Goal: Task Accomplishment & Management: Complete application form

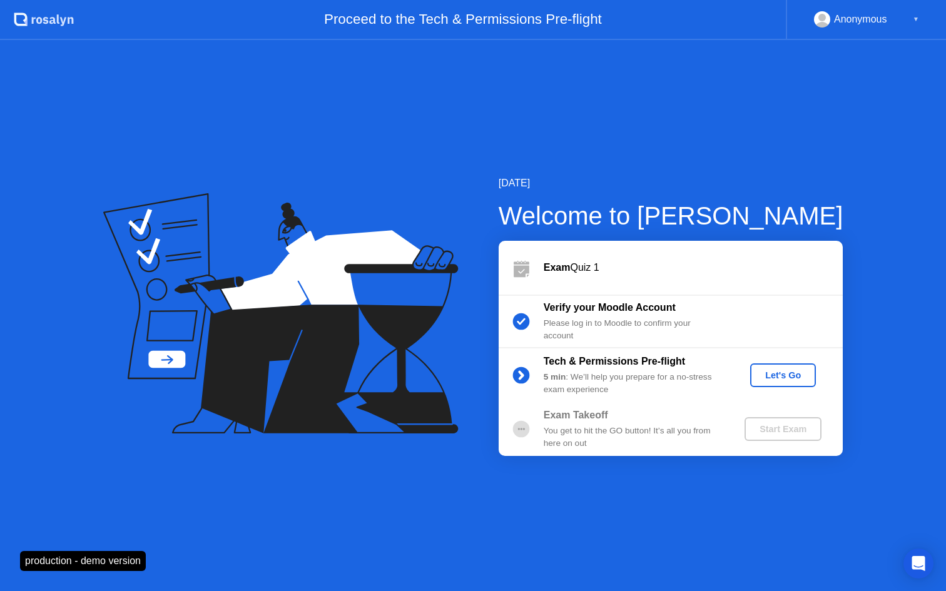
click at [773, 375] on div "Let's Go" at bounding box center [783, 375] width 56 height 10
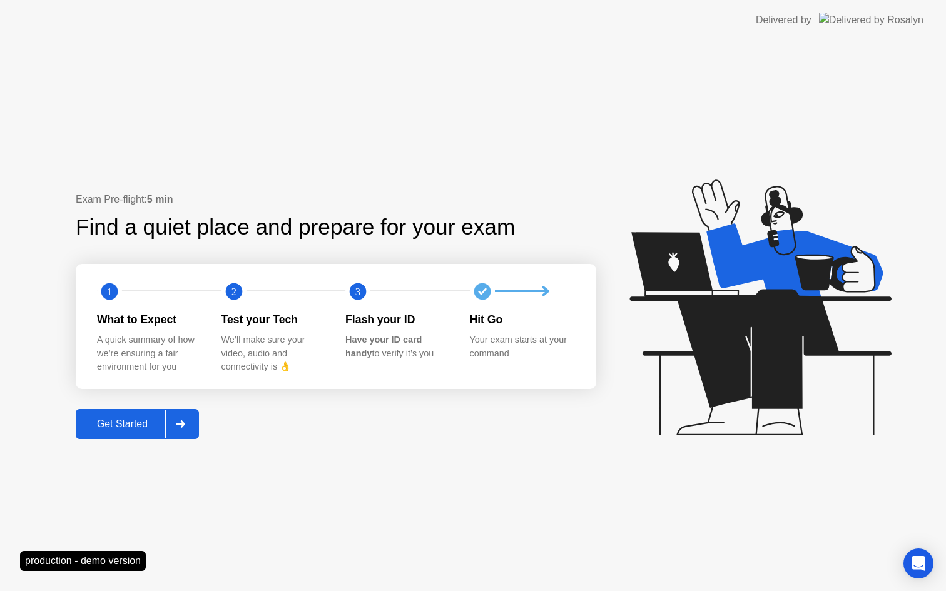
click at [146, 426] on div "Get Started" at bounding box center [122, 423] width 86 height 11
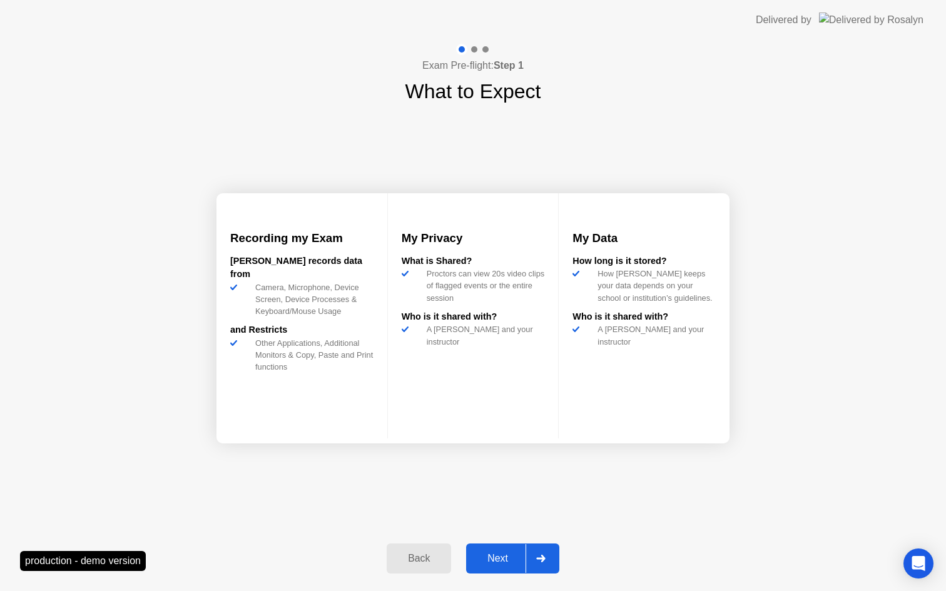
click at [499, 567] on button "Next" at bounding box center [512, 558] width 93 height 30
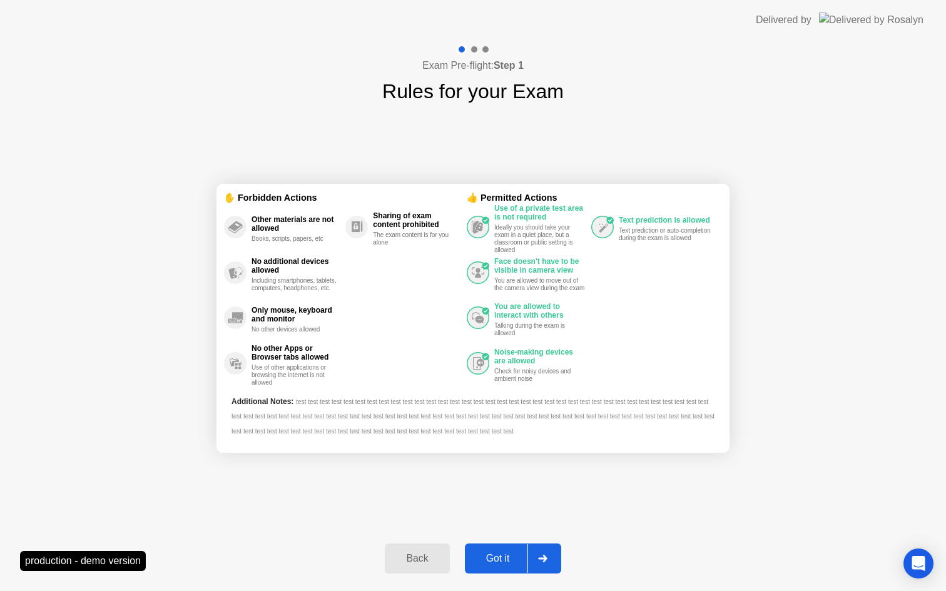
click at [493, 564] on div "Got it" at bounding box center [497, 558] width 59 height 11
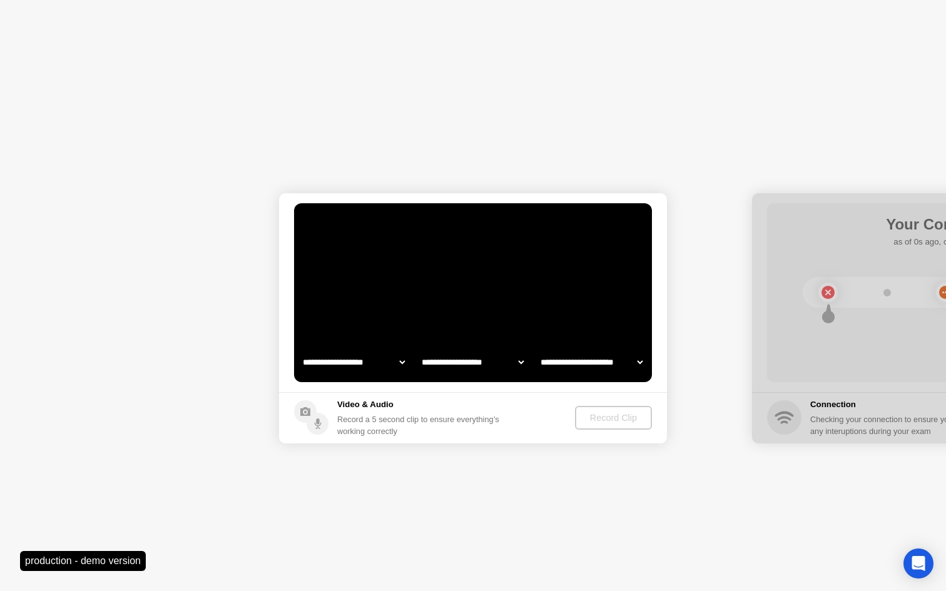
select select "**********"
select select "*******"
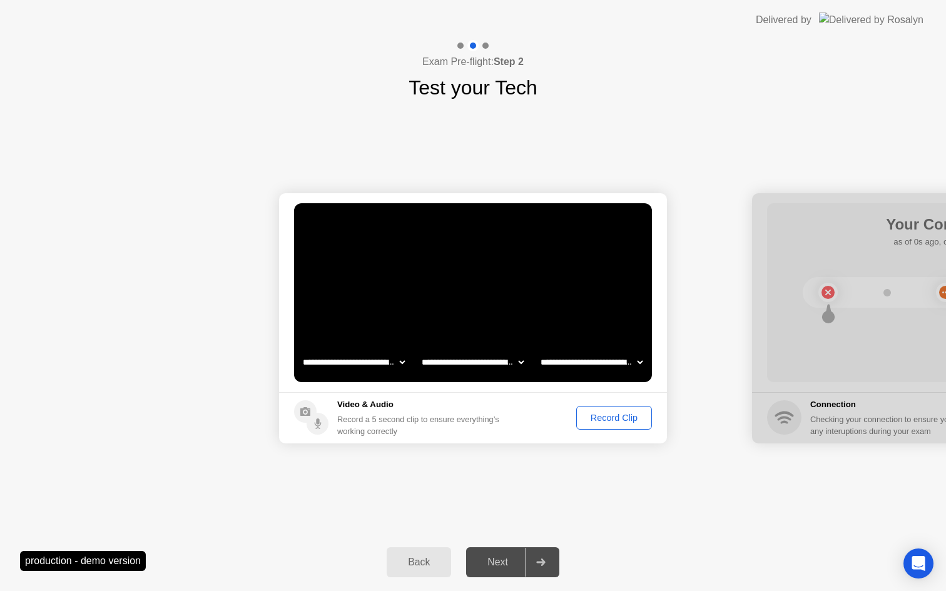
click at [615, 419] on div "Record Clip" at bounding box center [613, 418] width 67 height 10
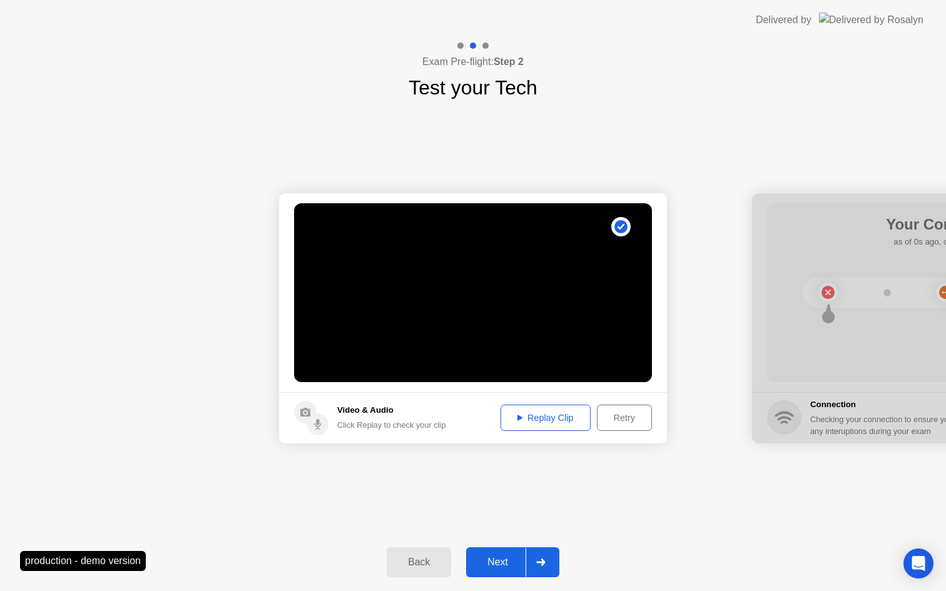
click at [502, 562] on div "Next" at bounding box center [498, 562] width 56 height 11
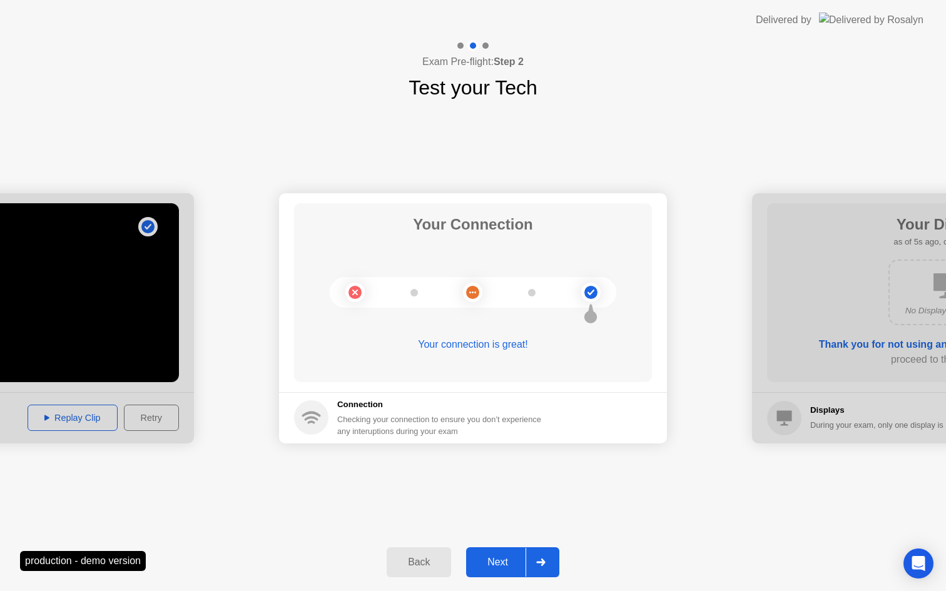
click at [502, 562] on div "Next" at bounding box center [498, 562] width 56 height 11
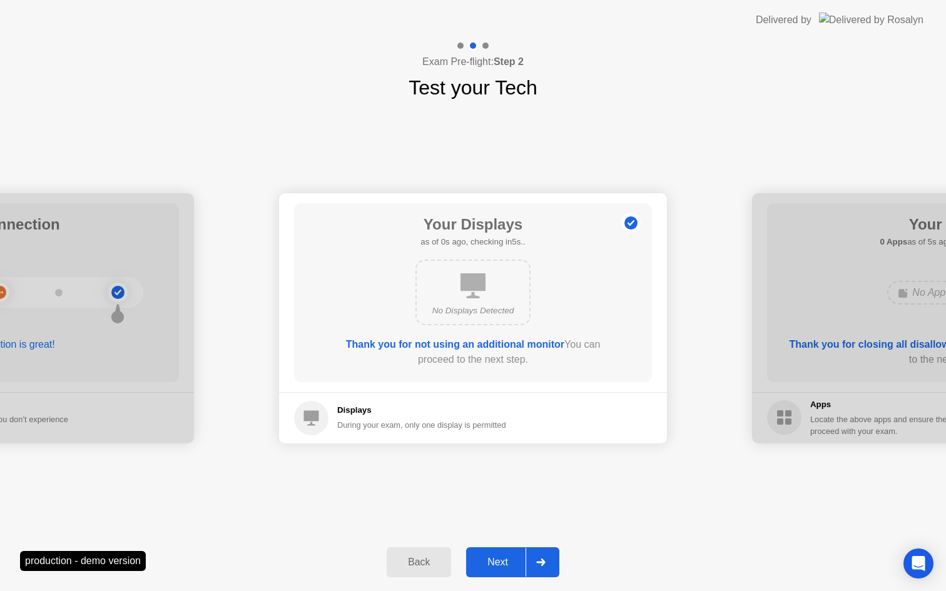
click at [502, 562] on div "Next" at bounding box center [498, 562] width 56 height 11
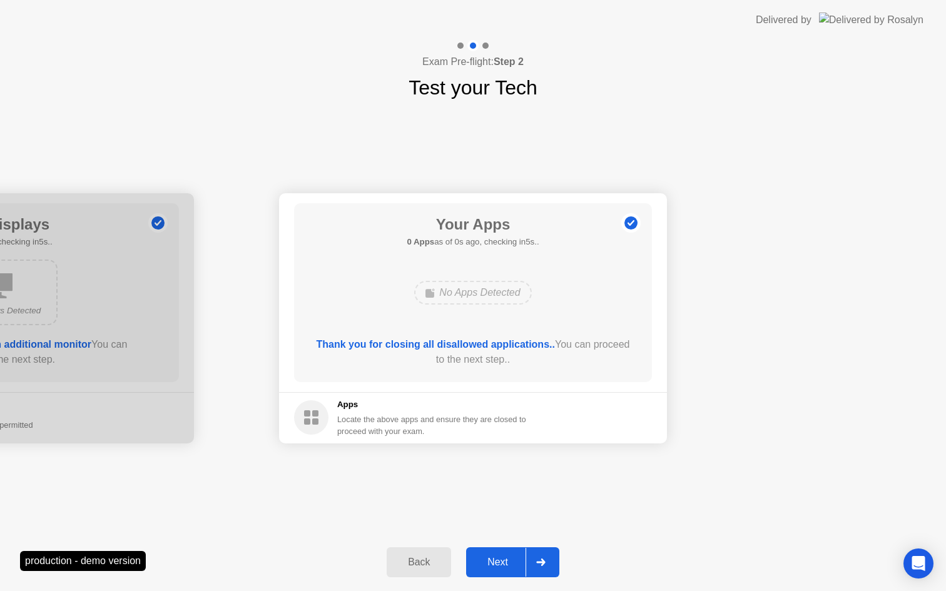
click at [502, 562] on div "Next" at bounding box center [498, 562] width 56 height 11
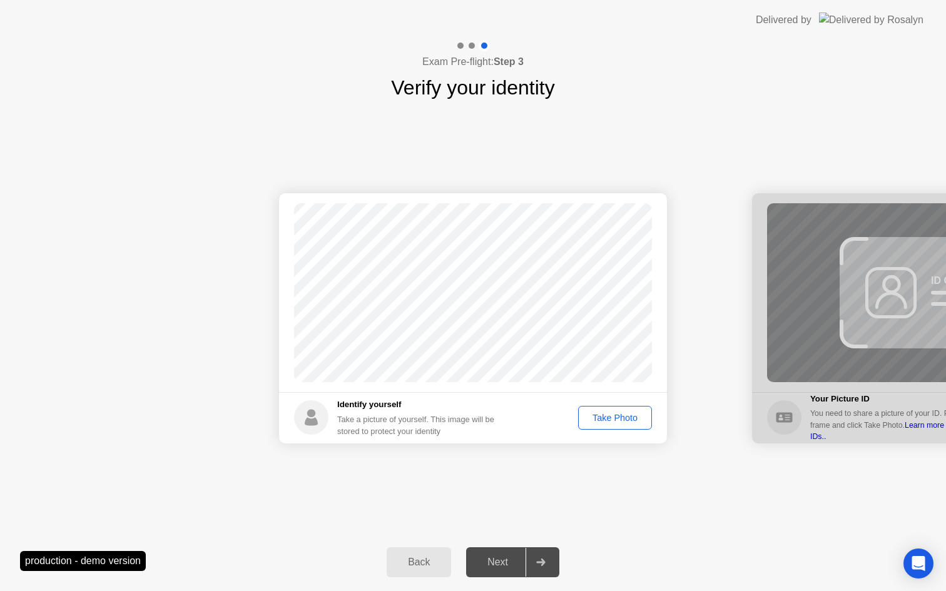
click at [612, 416] on div "Take Photo" at bounding box center [614, 418] width 65 height 10
click at [498, 568] on div "Next" at bounding box center [498, 562] width 56 height 11
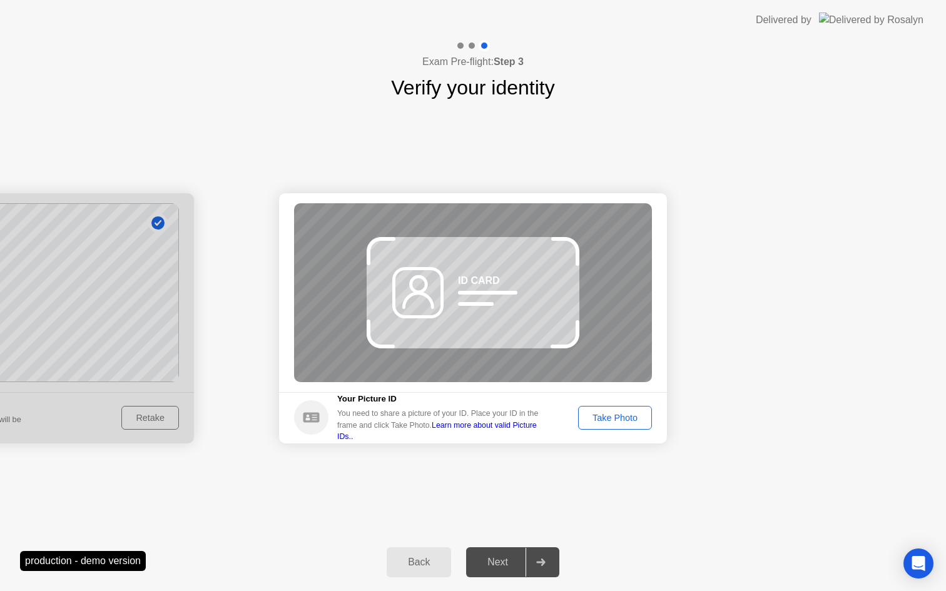
click at [621, 423] on div "Take Photo" at bounding box center [614, 418] width 65 height 10
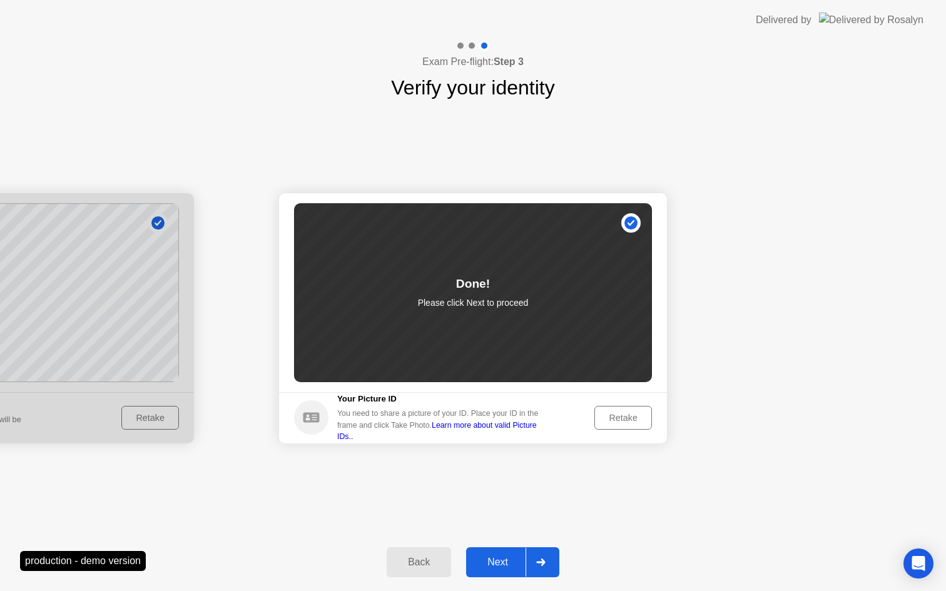
click at [621, 423] on div "Retake" at bounding box center [622, 418] width 49 height 10
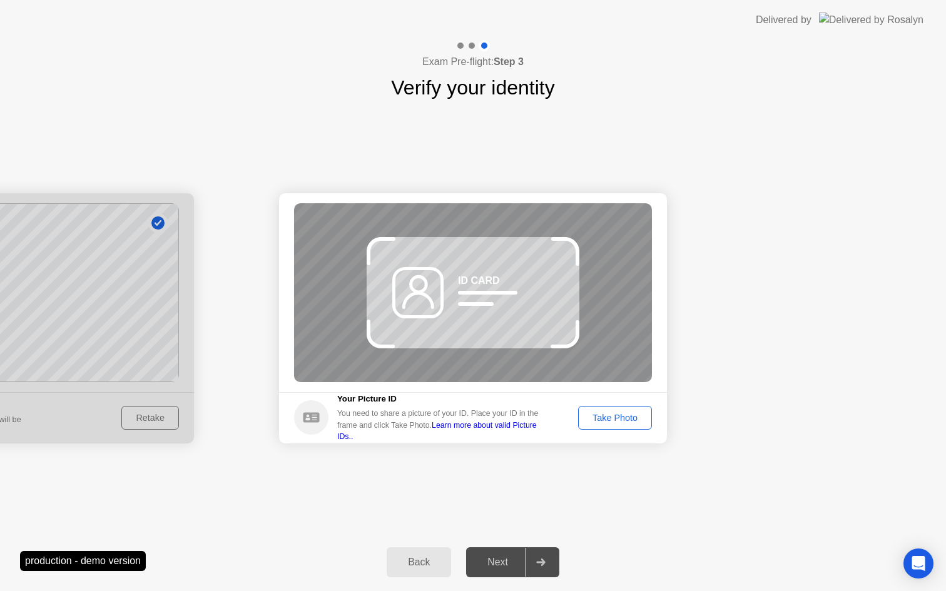
click at [621, 423] on div "Take Photo" at bounding box center [614, 418] width 65 height 10
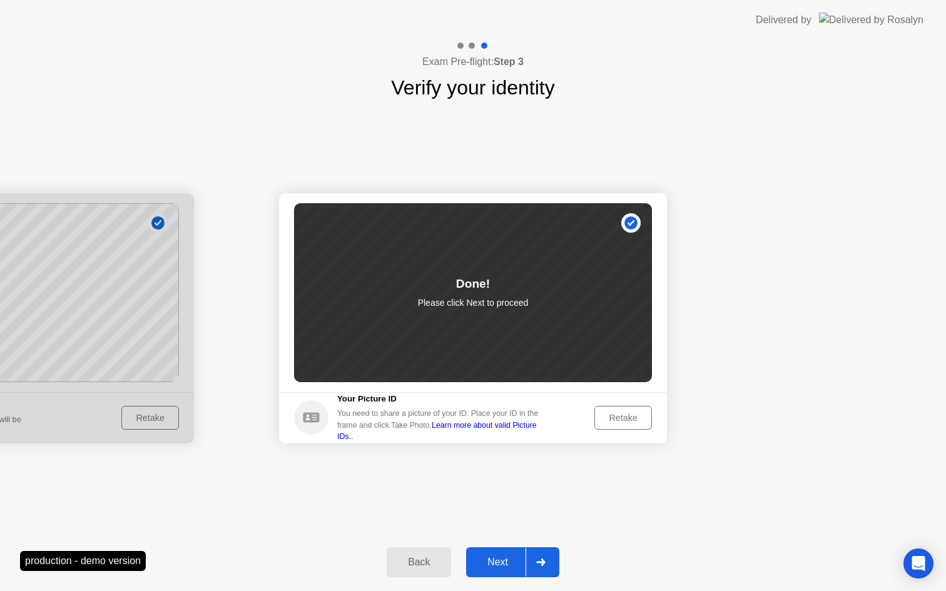
click at [503, 563] on div "Next" at bounding box center [498, 562] width 56 height 11
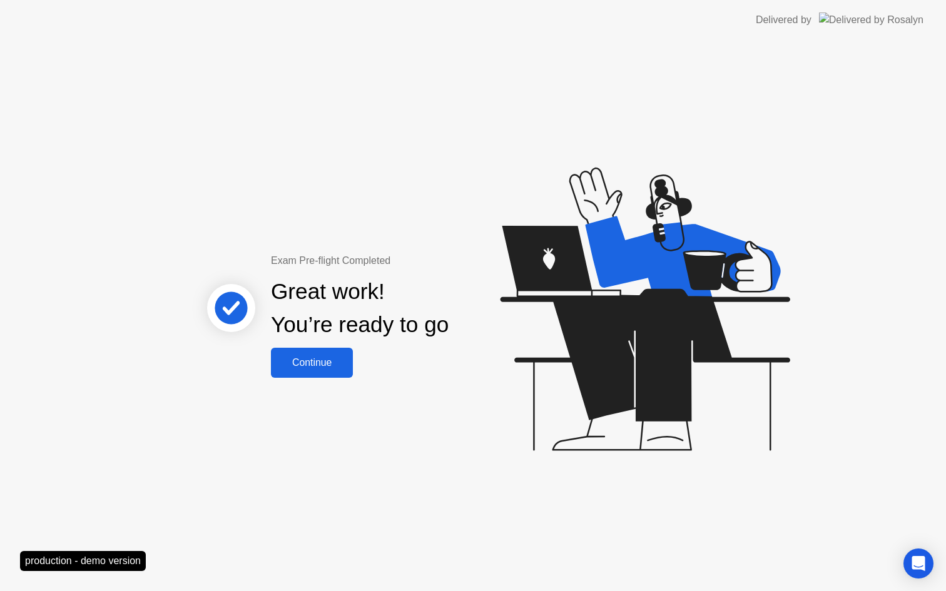
click at [316, 368] on div "Continue" at bounding box center [312, 362] width 74 height 11
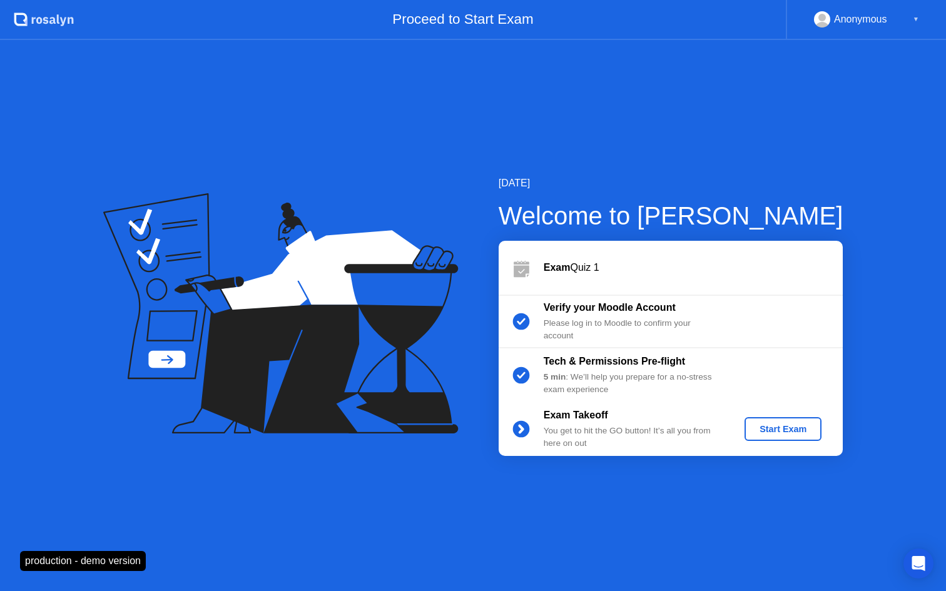
click at [789, 424] on div "Start Exam" at bounding box center [782, 429] width 67 height 10
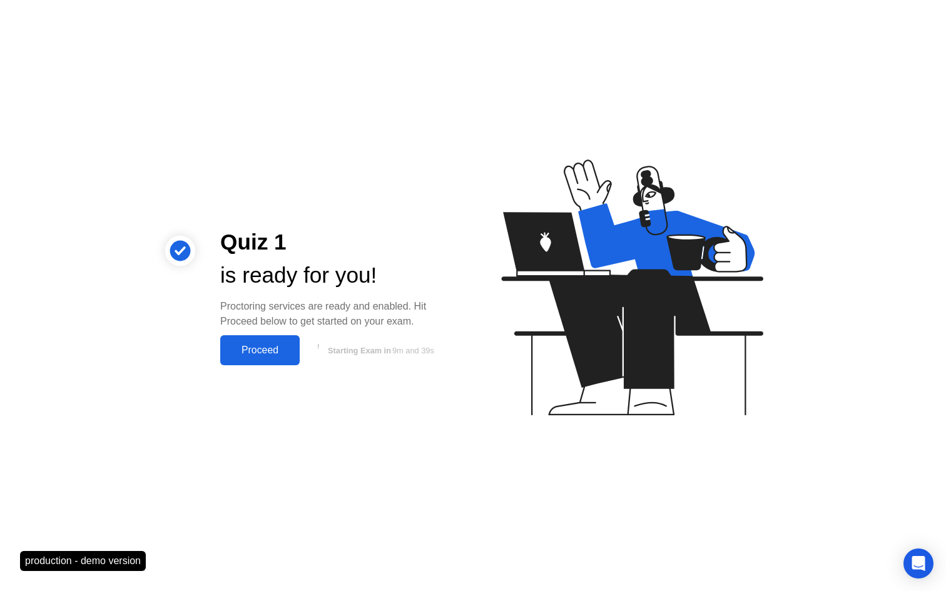
click at [263, 350] on div "Proceed" at bounding box center [260, 350] width 72 height 11
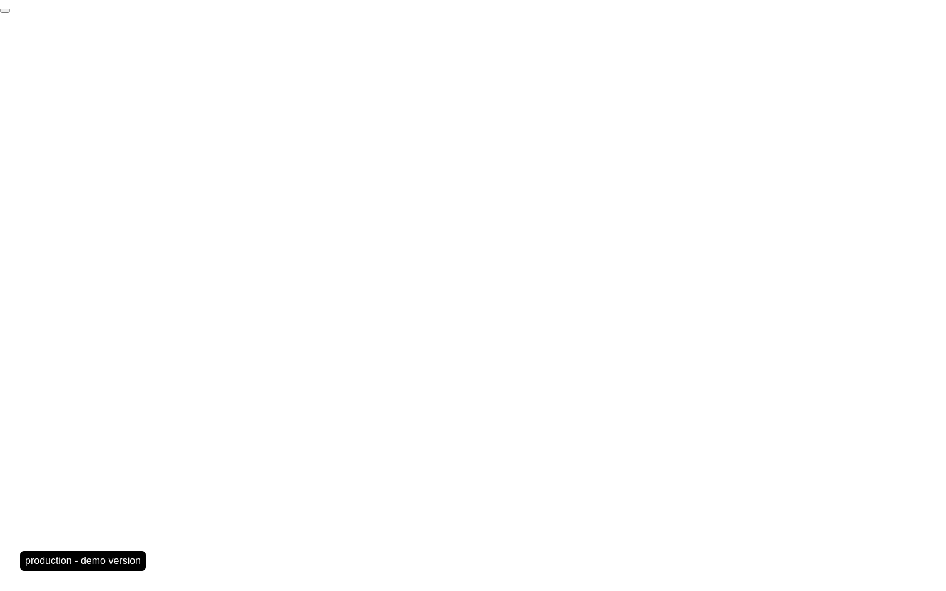
click at [10, 13] on button "End Proctoring Session" at bounding box center [5, 11] width 10 height 4
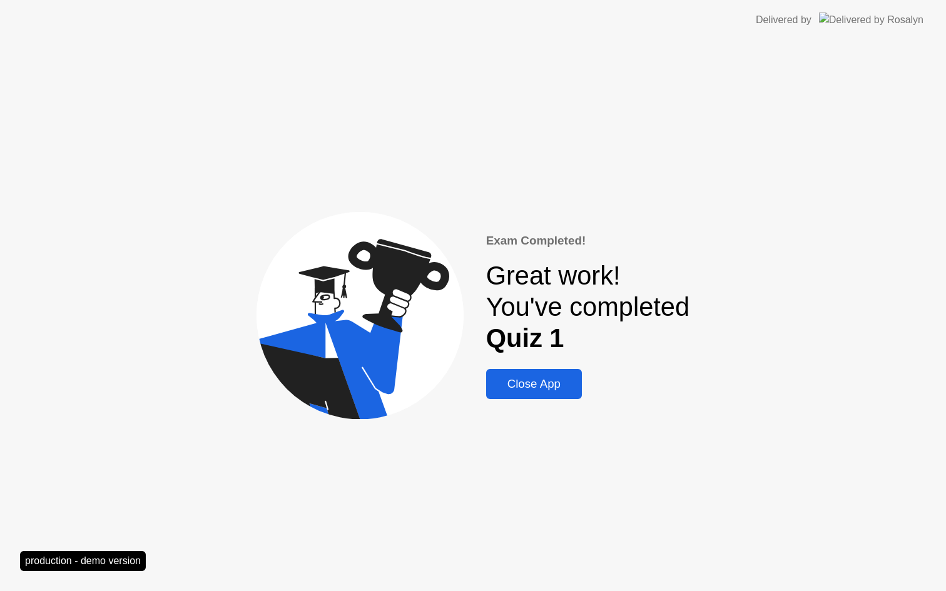
click at [528, 386] on div "Close App" at bounding box center [534, 384] width 88 height 14
